Goal: Complete application form

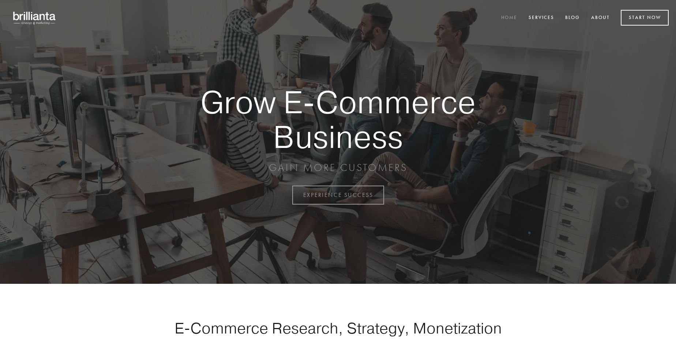
scroll to position [1916, 0]
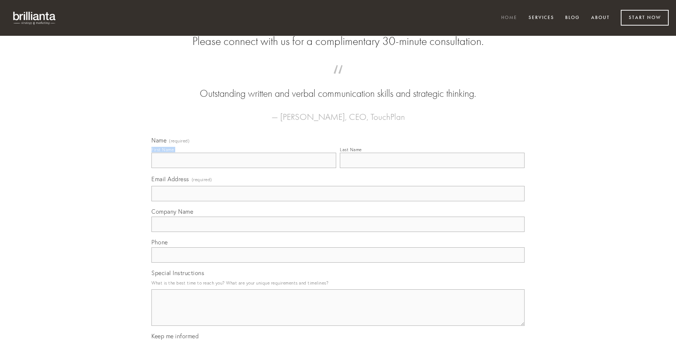
type input "[PERSON_NAME] V"
click at [432, 168] on input "Last Name" at bounding box center [432, 160] width 185 height 15
type input "[PERSON_NAME] V"
click at [338, 201] on input "Email Address (required)" at bounding box center [337, 193] width 373 height 15
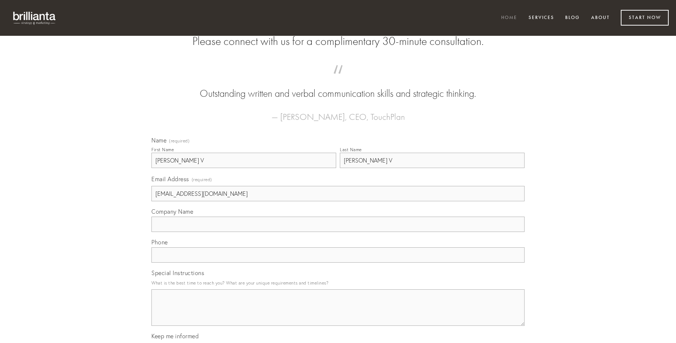
type input "[EMAIL_ADDRESS][DOMAIN_NAME]"
click at [338, 232] on input "Company Name" at bounding box center [337, 224] width 373 height 15
type input "tepidus"
click at [338, 263] on input "text" at bounding box center [337, 254] width 373 height 15
click at [338, 314] on textarea "Special Instructions" at bounding box center [337, 308] width 373 height 37
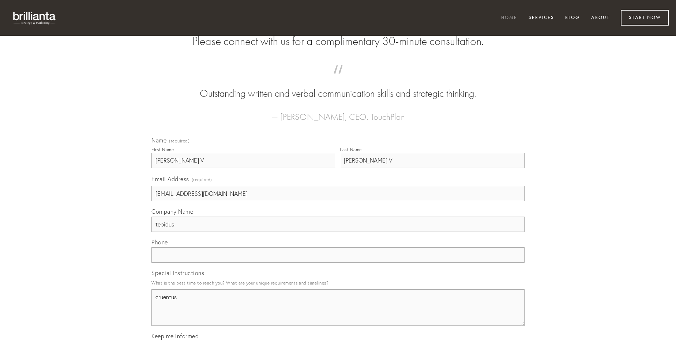
type textarea "cruentus"
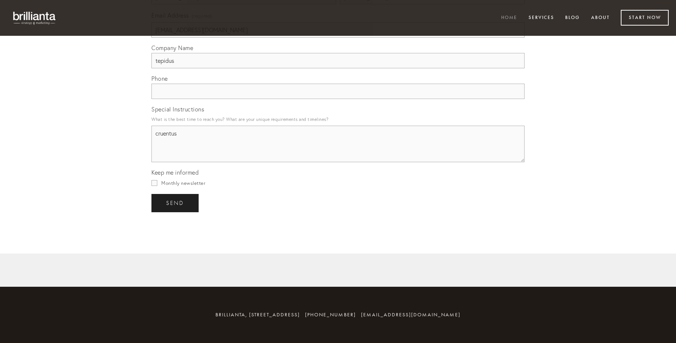
click at [175, 203] on span "send" at bounding box center [175, 203] width 18 height 7
